Goal: Task Accomplishment & Management: Complete application form

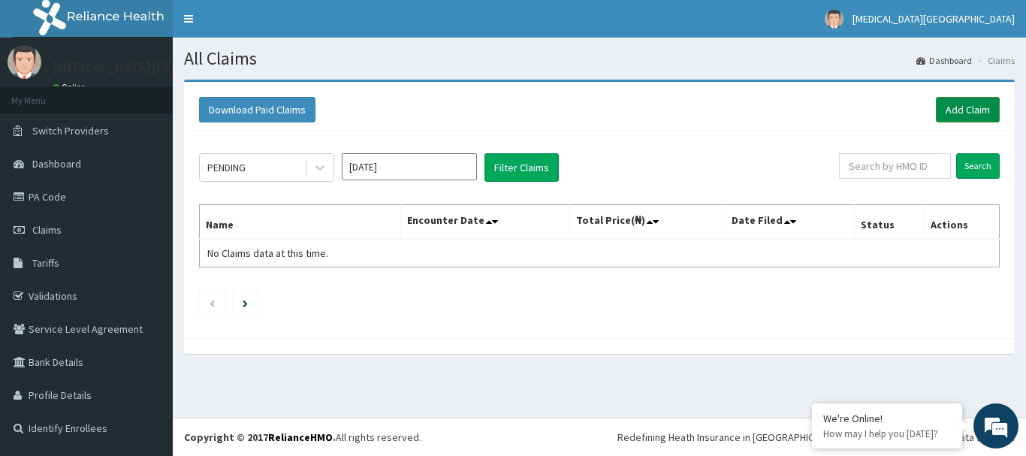
click at [951, 117] on link "Add Claim" at bounding box center [968, 110] width 64 height 26
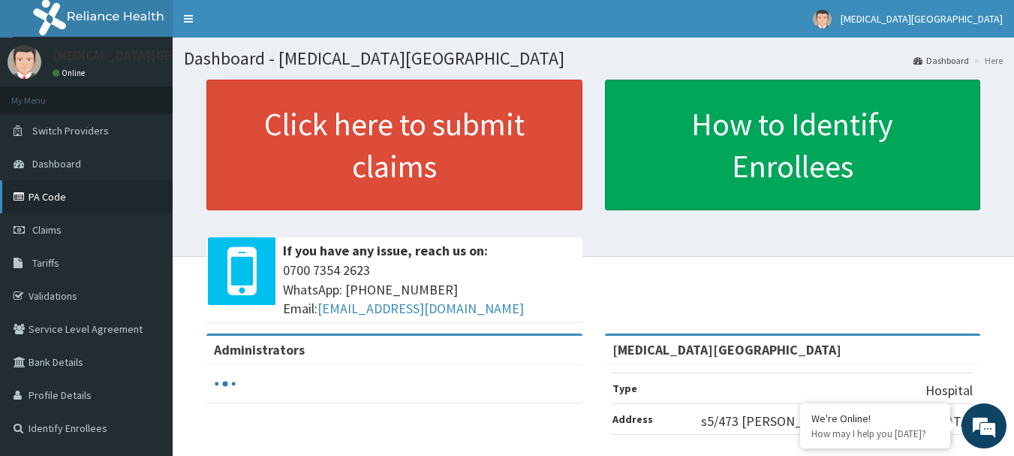
click at [92, 187] on link "PA Code" at bounding box center [86, 196] width 173 height 33
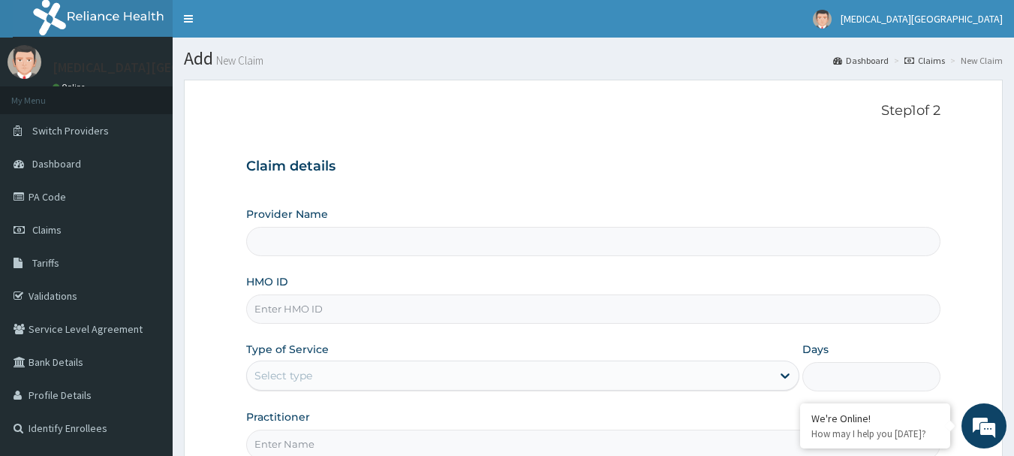
click at [534, 302] on input "HMO ID" at bounding box center [593, 308] width 695 height 29
type input "[MEDICAL_DATA][GEOGRAPHIC_DATA]"
paste input "PFM/10219/D"
type input "PFM/10219/D"
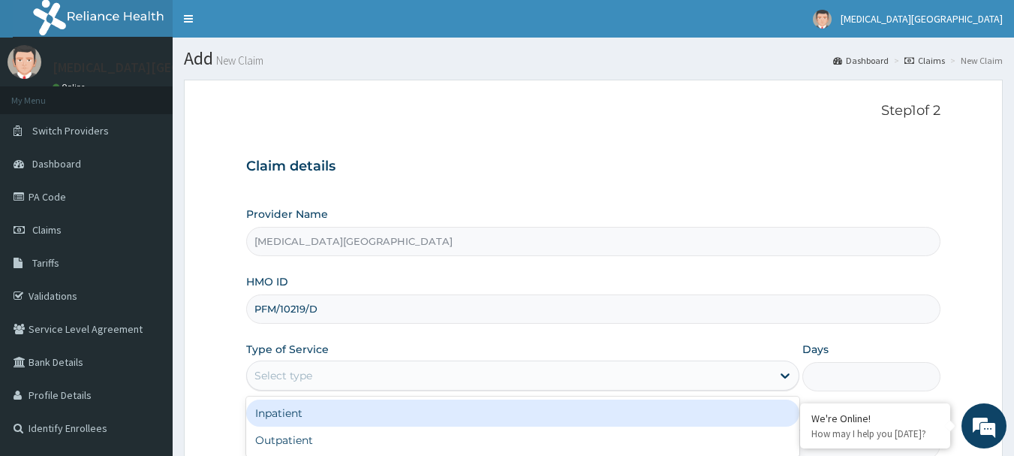
click at [477, 380] on div "Select type" at bounding box center [509, 375] width 525 height 24
click at [451, 417] on div "Inpatient" at bounding box center [522, 412] width 553 height 27
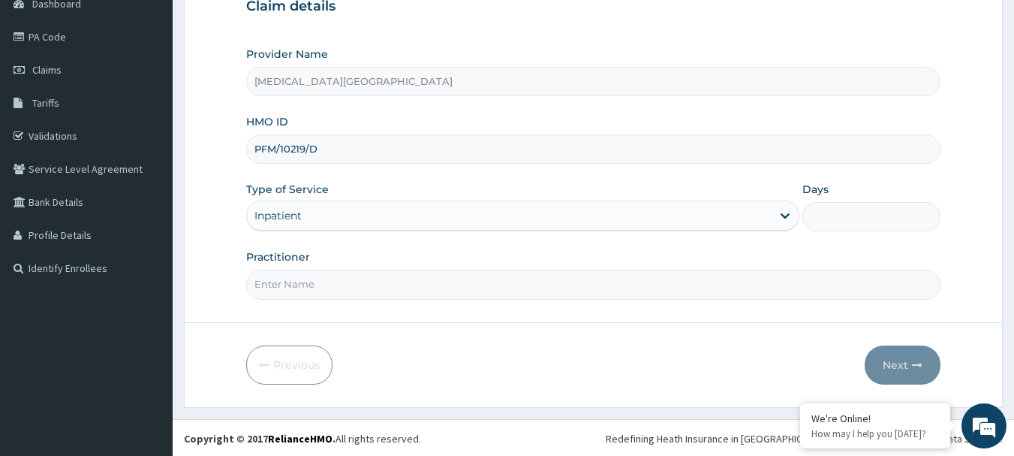
scroll to position [161, 0]
click at [716, 285] on input "Practitioner" at bounding box center [593, 282] width 695 height 29
type input "DR. LEWIS"
click at [862, 207] on input "Days" at bounding box center [872, 214] width 138 height 29
type input "3"
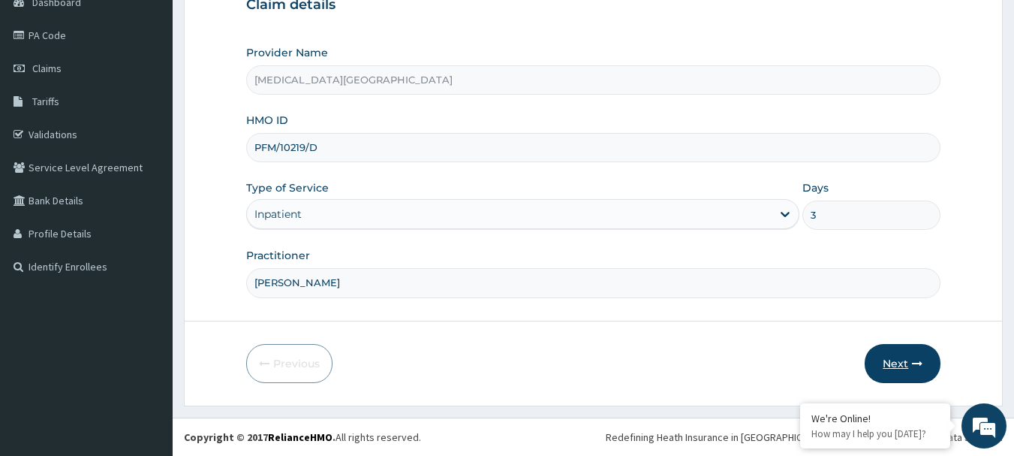
click at [906, 352] on button "Next" at bounding box center [903, 363] width 76 height 39
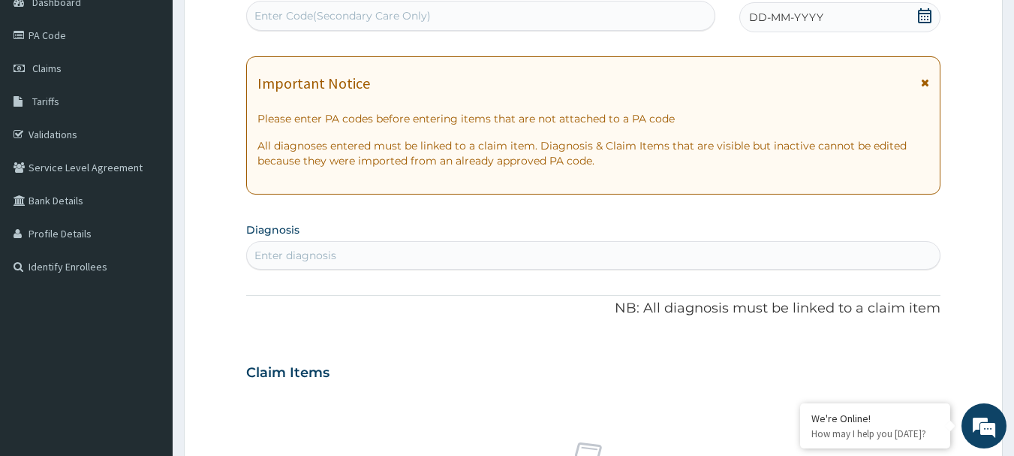
click at [532, 264] on div "Enter diagnosis" at bounding box center [594, 255] width 694 height 24
type input "MALARIA"
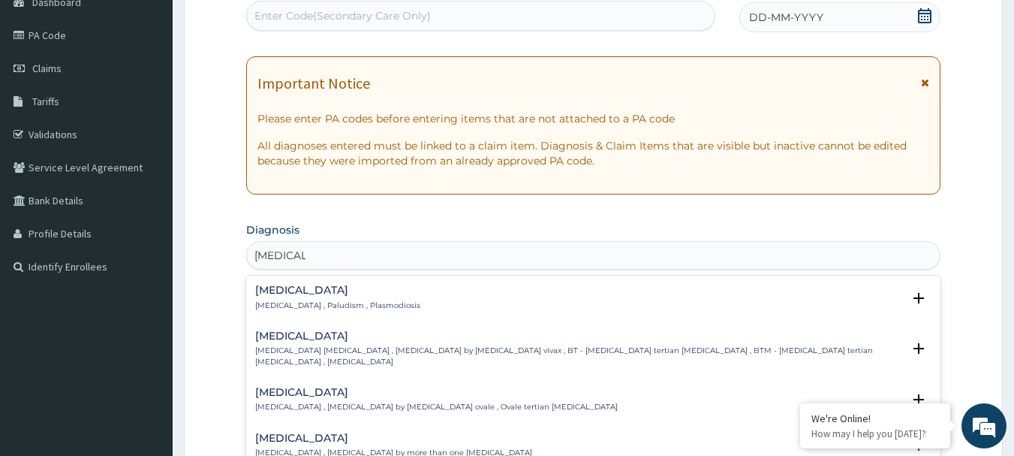
click at [363, 296] on h4 "Malaria" at bounding box center [337, 290] width 165 height 11
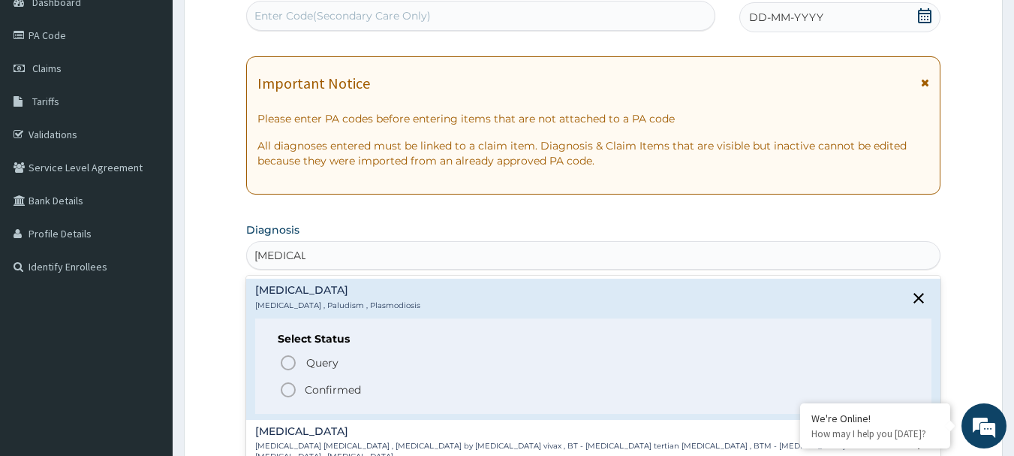
click at [294, 384] on circle "status option filled" at bounding box center [289, 390] width 14 height 14
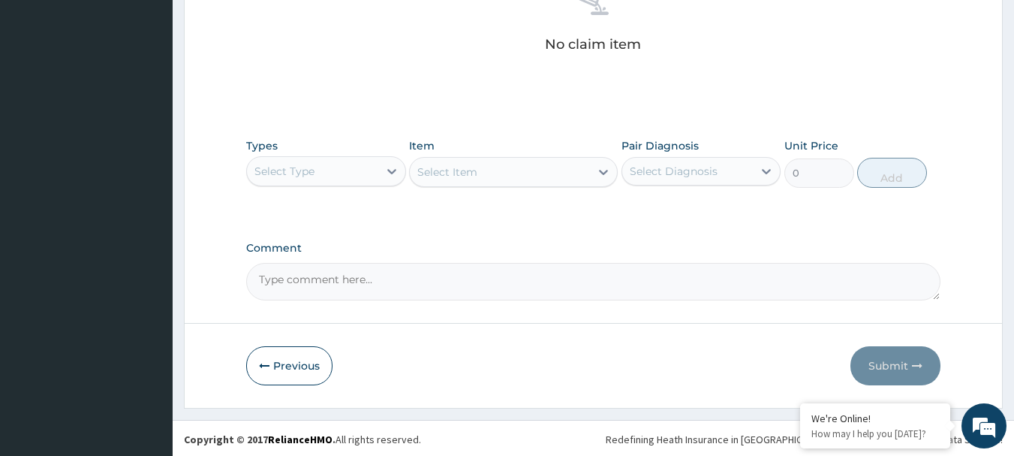
scroll to position [627, 0]
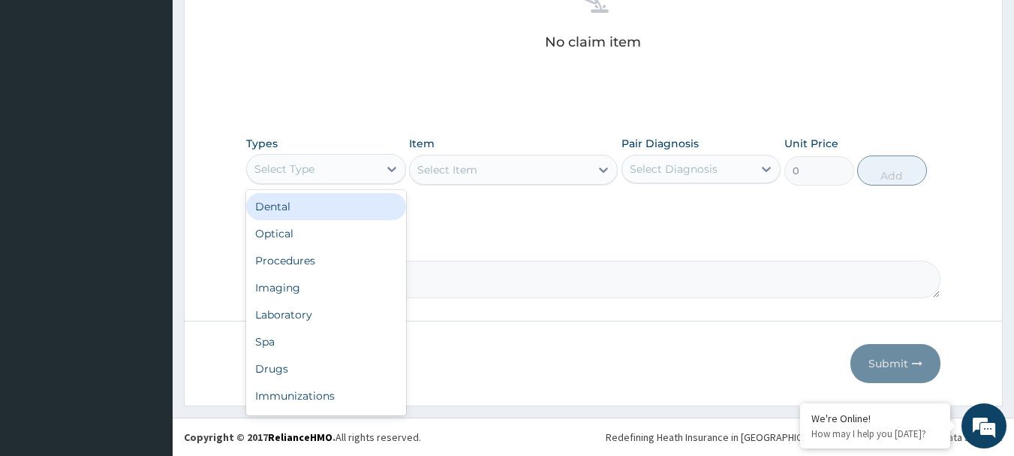
click at [341, 160] on div "Select Type" at bounding box center [312, 169] width 131 height 24
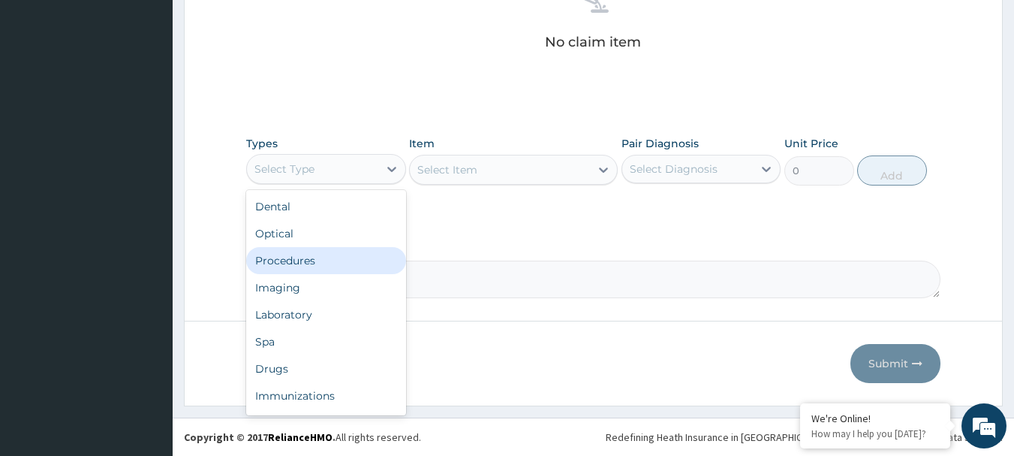
click at [316, 258] on div "Procedures" at bounding box center [326, 260] width 160 height 27
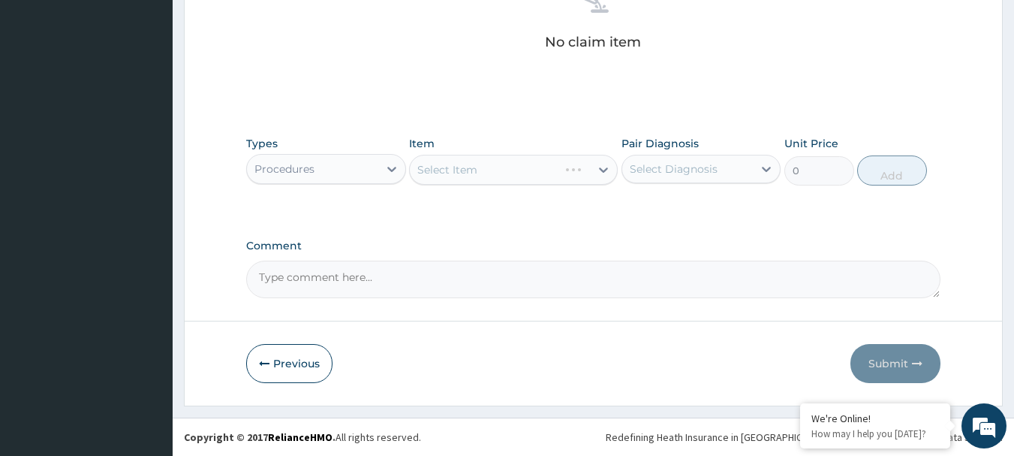
click at [474, 173] on div "Select Item" at bounding box center [513, 170] width 209 height 30
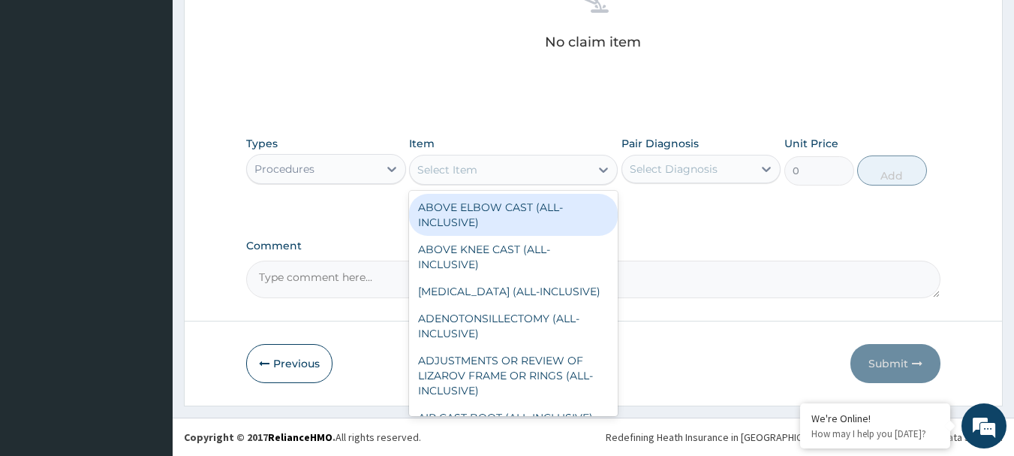
click at [474, 173] on div "Select Item" at bounding box center [447, 169] width 60 height 15
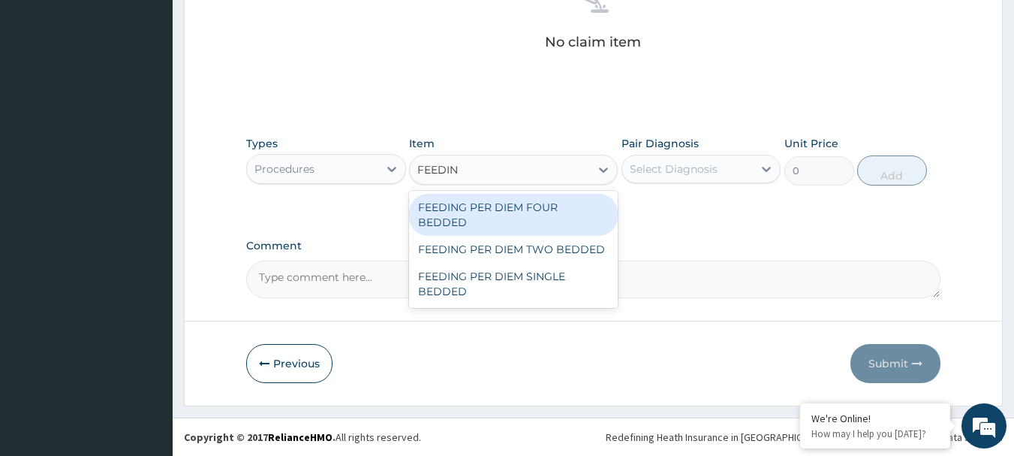
type input "FEEDING"
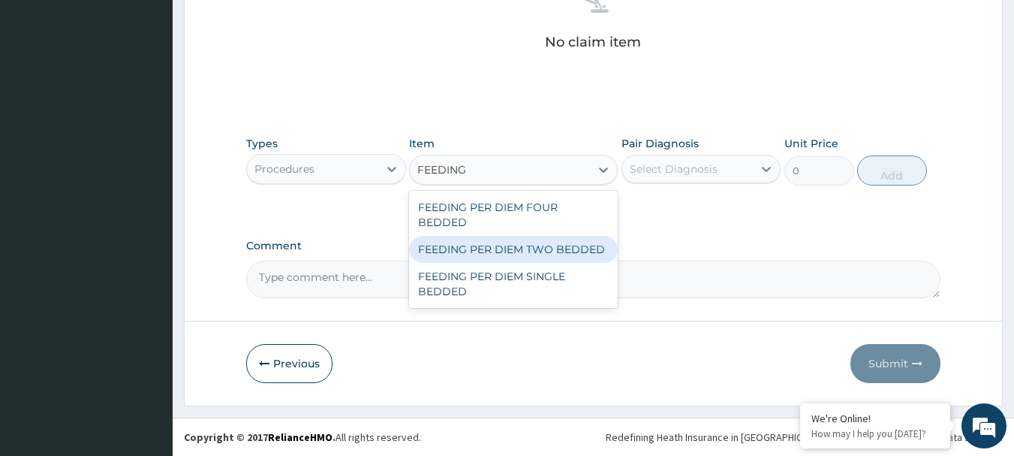
click at [555, 252] on div "FEEDING PER DIEM TWO BEDDED" at bounding box center [513, 249] width 209 height 27
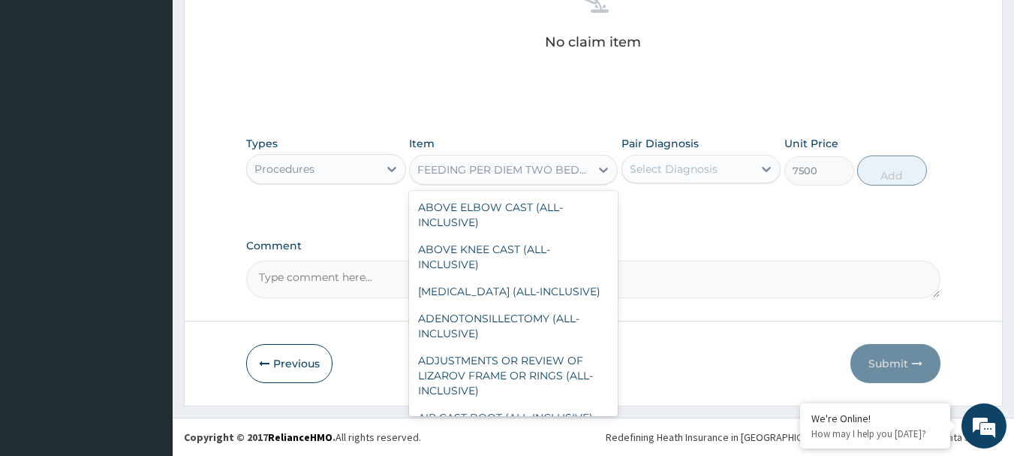
click at [544, 173] on div "FEEDING PER DIEM TWO BEDDED" at bounding box center [504, 169] width 174 height 15
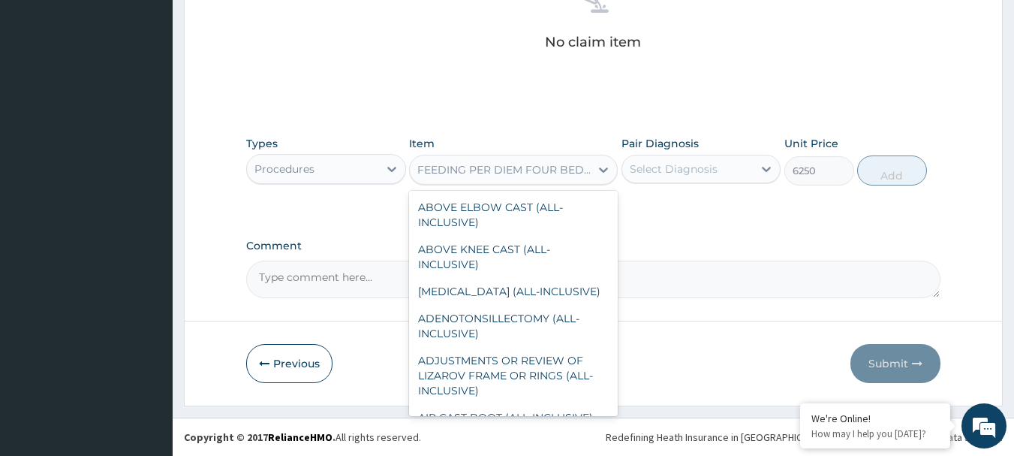
click at [520, 181] on div "FEEDING PER DIEM FOUR BEDDED" at bounding box center [500, 170] width 180 height 24
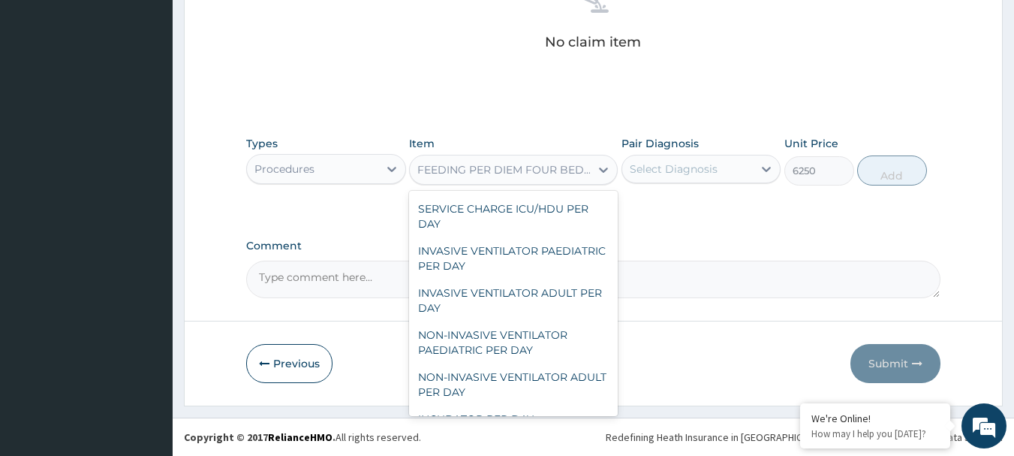
scroll to position [19581, 0]
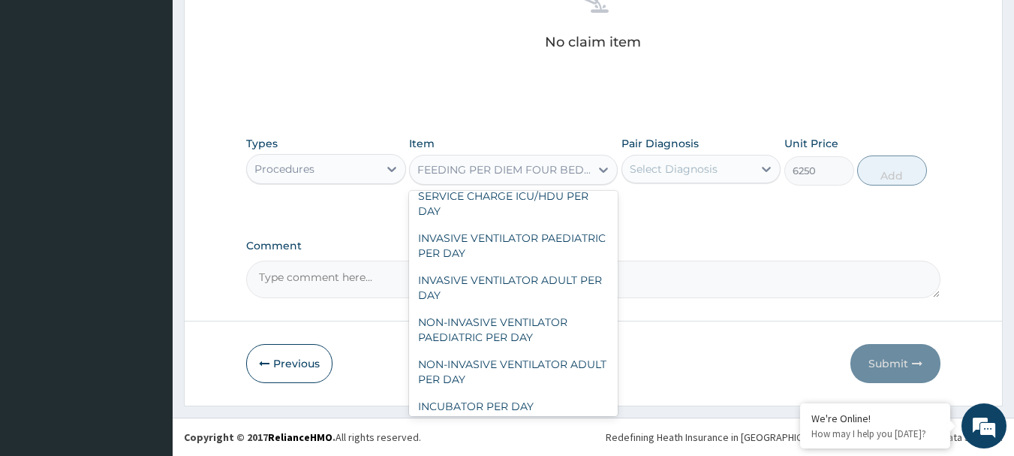
type input "8750"
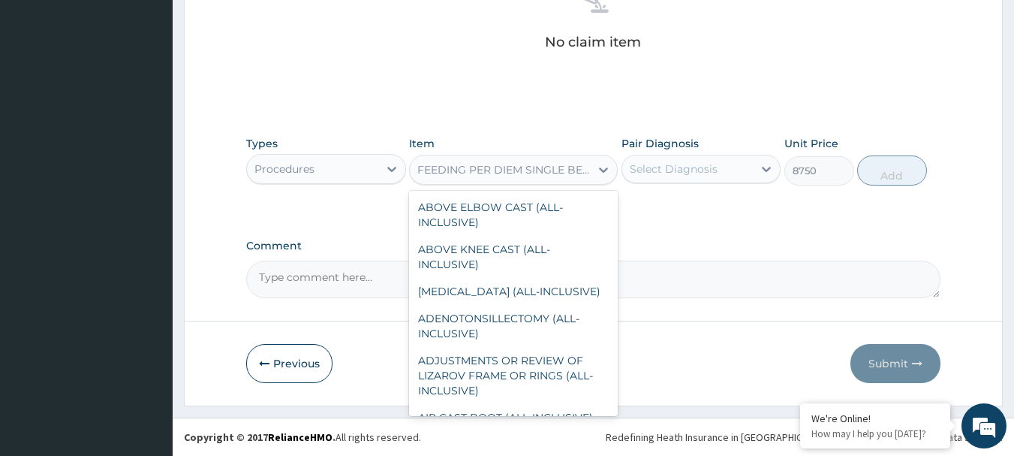
click at [519, 173] on div "FEEDING PER DIEM SINGLE BEDDED" at bounding box center [504, 169] width 174 height 15
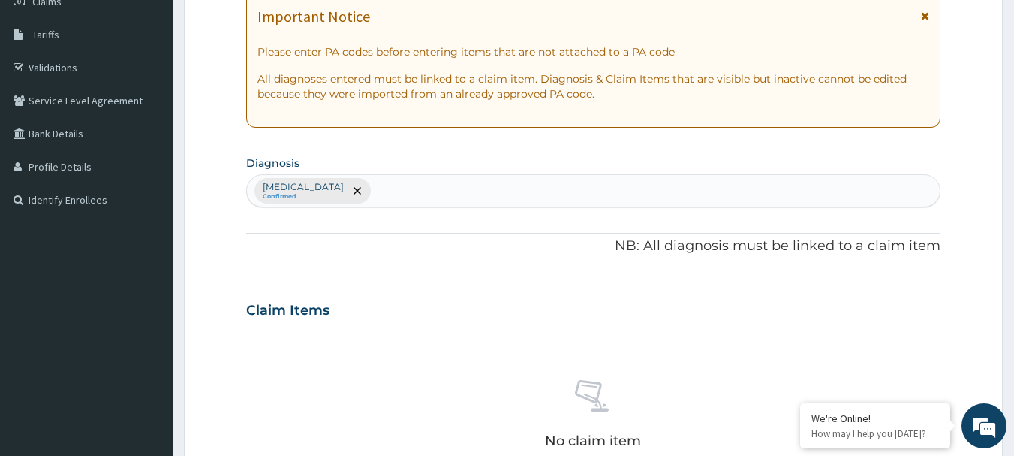
scroll to position [0, 0]
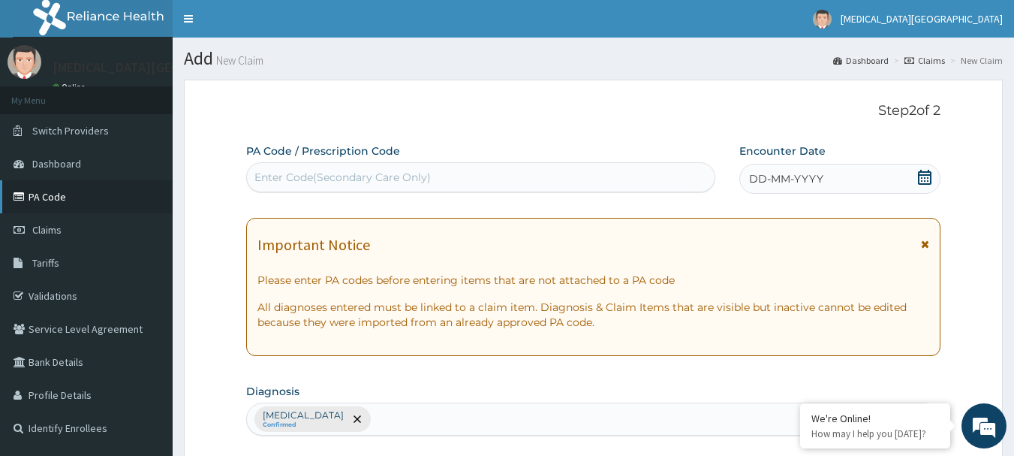
click at [49, 203] on link "PA Code" at bounding box center [86, 196] width 173 height 33
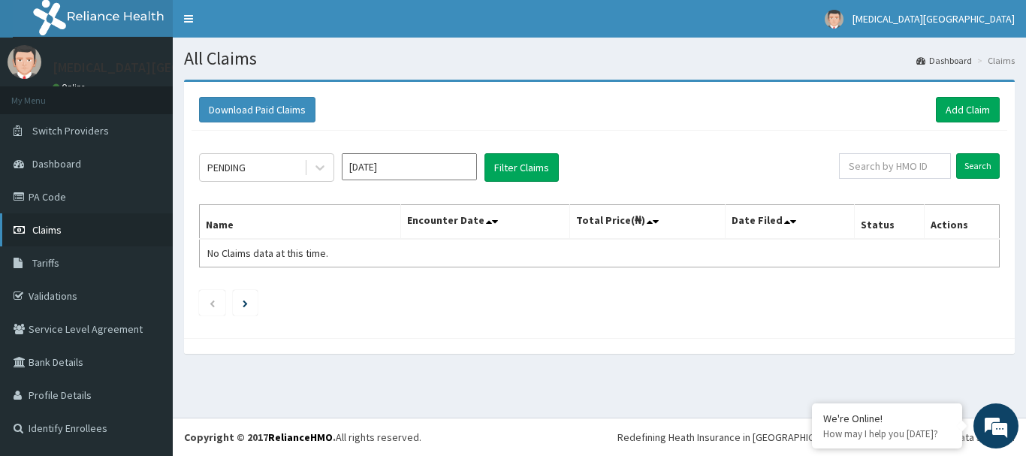
click at [63, 231] on link "Claims" at bounding box center [86, 229] width 173 height 33
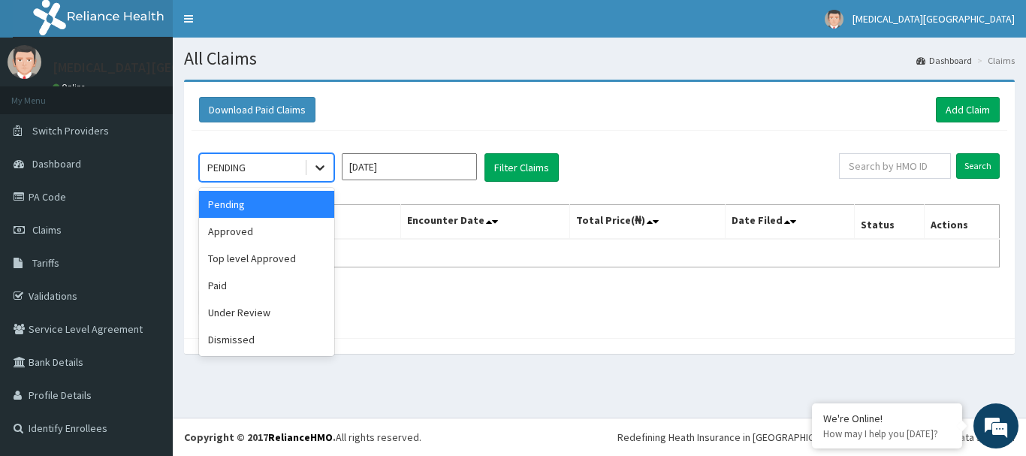
click at [316, 173] on icon at bounding box center [319, 167] width 15 height 15
click at [267, 234] on div "Approved" at bounding box center [266, 231] width 135 height 27
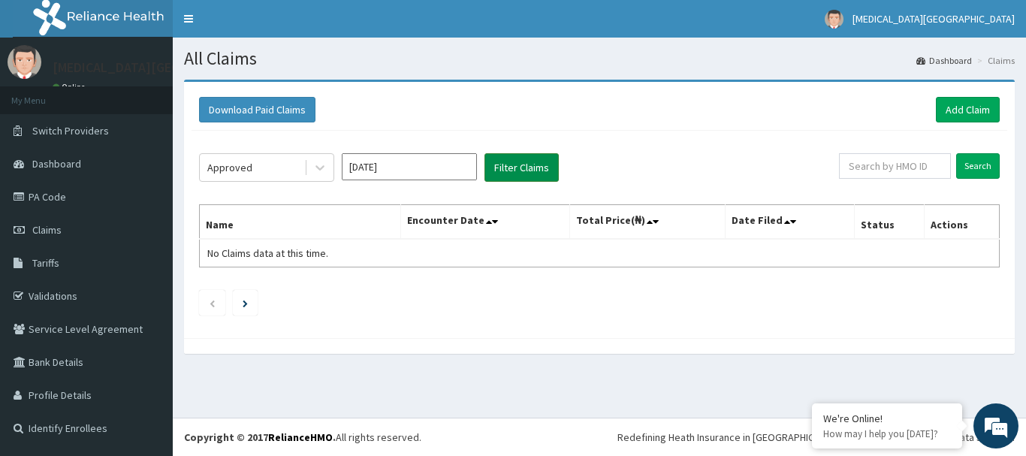
click at [529, 164] on button "Filter Claims" at bounding box center [521, 167] width 74 height 29
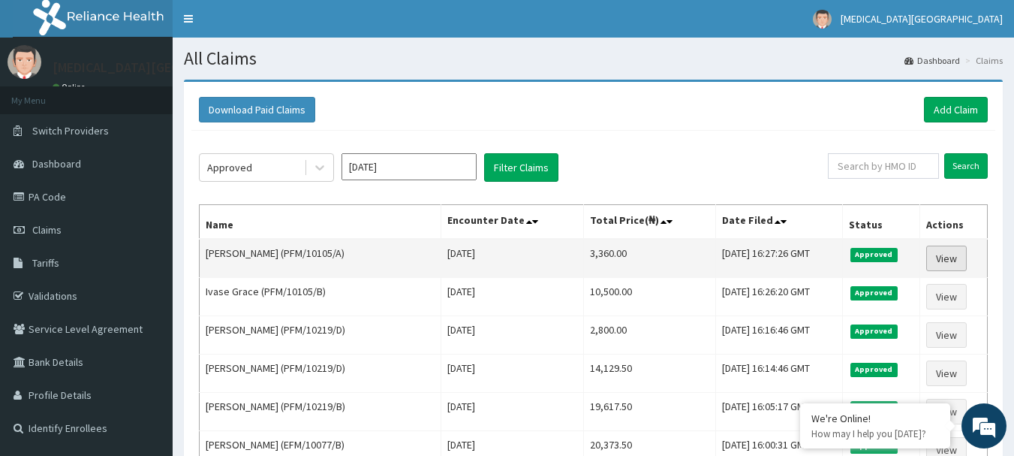
click at [948, 263] on link "View" at bounding box center [947, 259] width 41 height 26
